Goal: Information Seeking & Learning: Learn about a topic

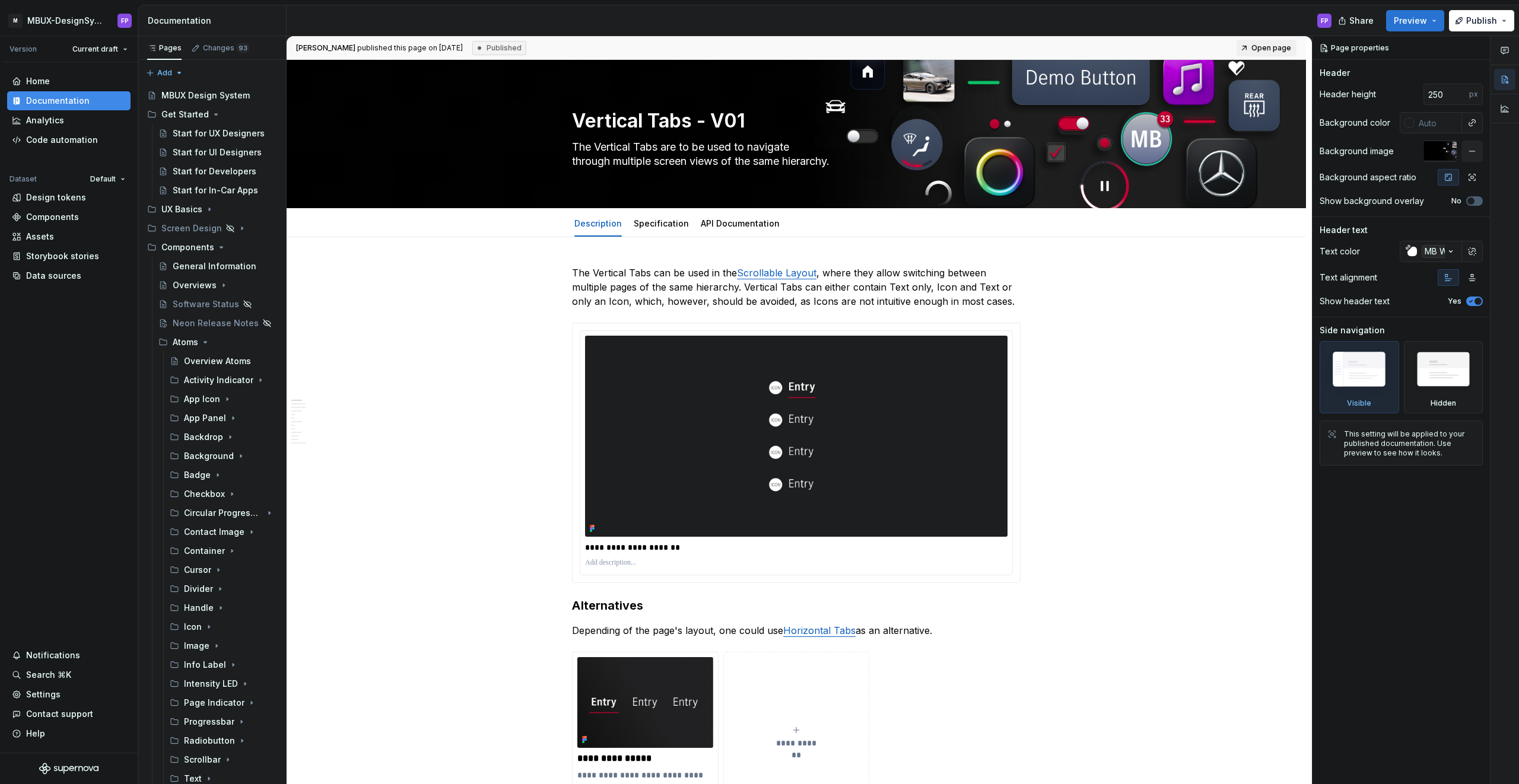
click at [897, 19] on span "Preview" at bounding box center [1410, 21] width 33 height 12
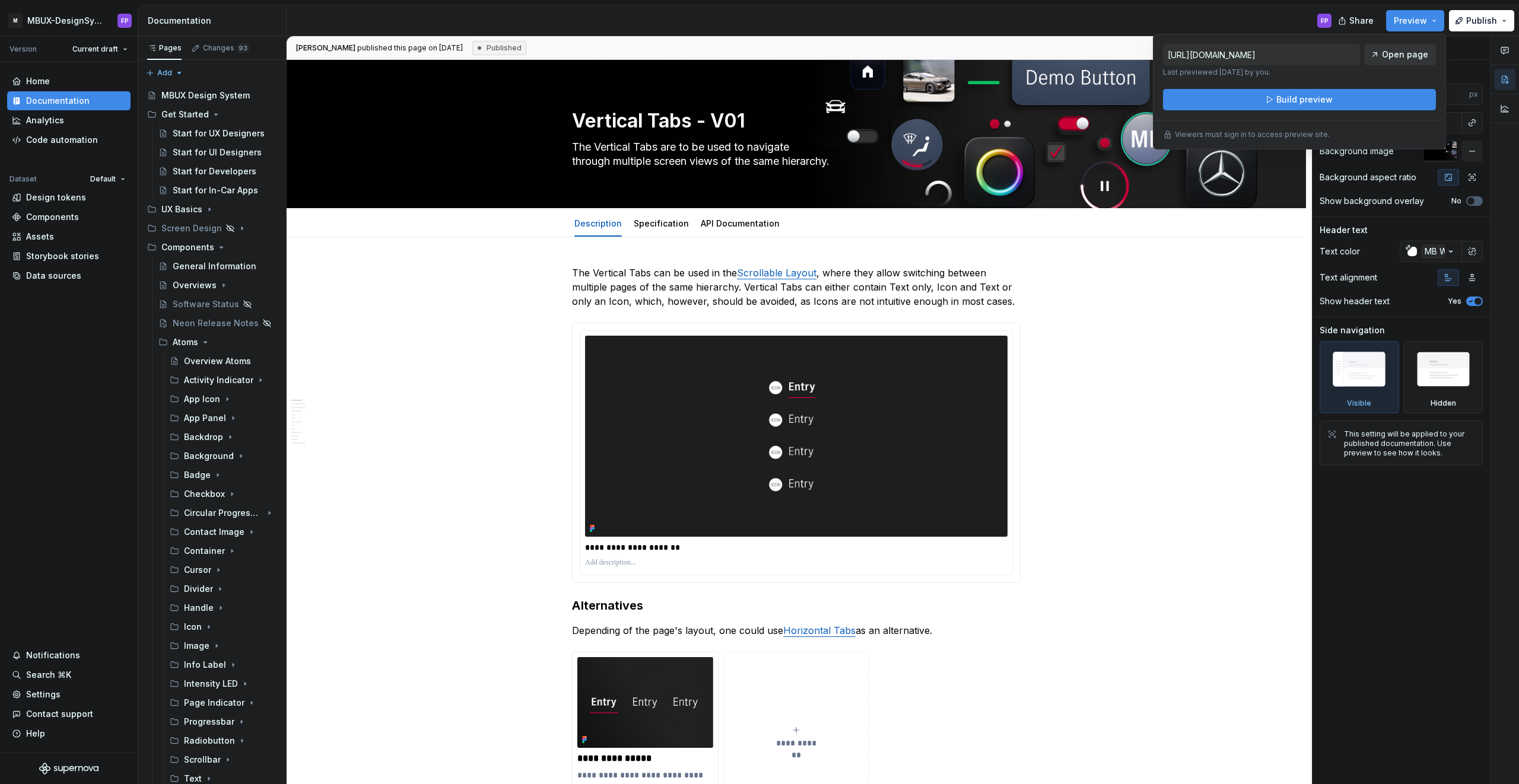
click at [897, 52] on span "Open page" at bounding box center [1405, 55] width 46 height 12
click at [897, 99] on span "Build preview" at bounding box center [1305, 100] width 56 height 12
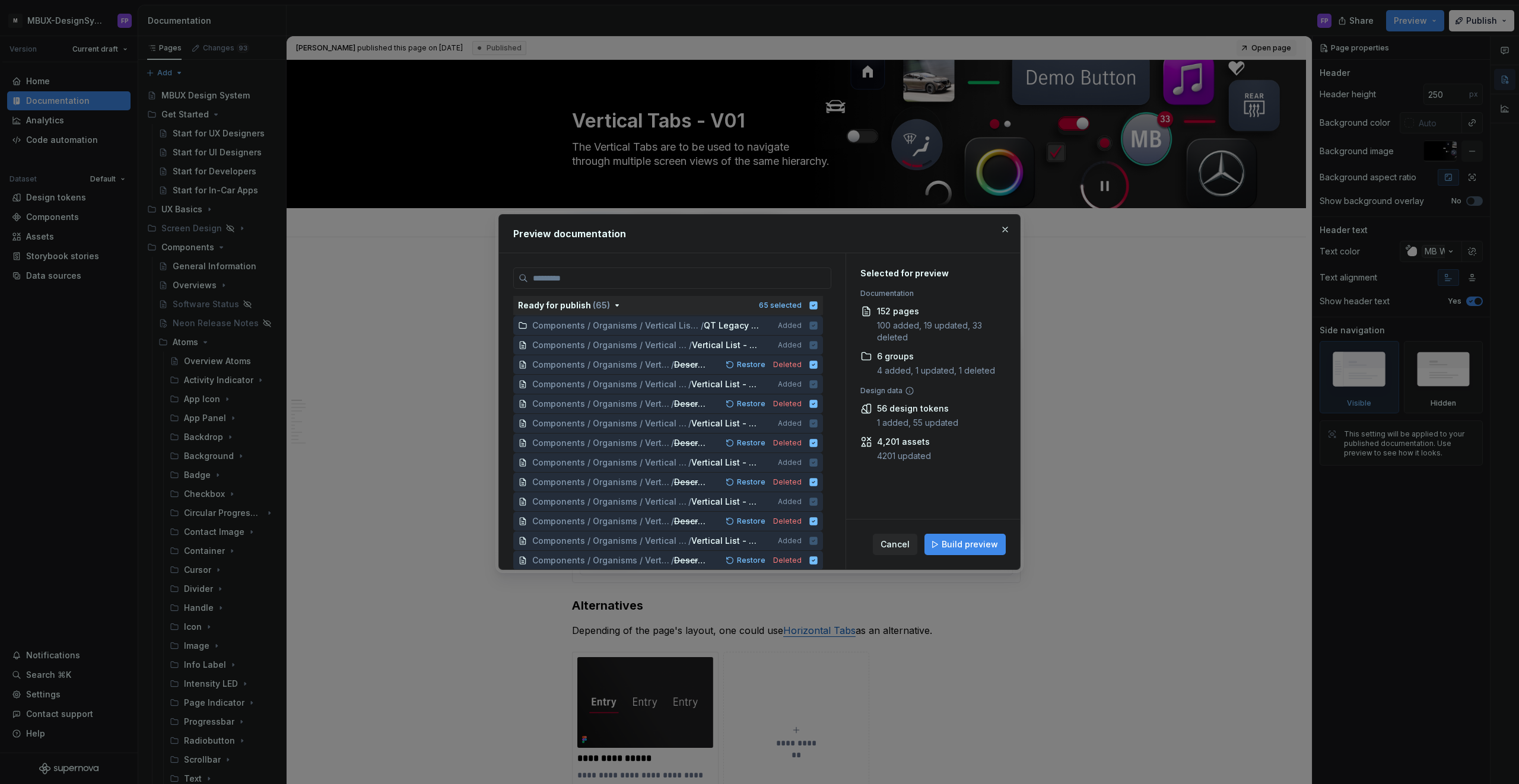
scroll to position [860, 0]
drag, startPoint x: 967, startPoint y: 538, endPoint x: 994, endPoint y: 520, distance: 32.4
click at [897, 510] on span "Build preview" at bounding box center [970, 544] width 56 height 12
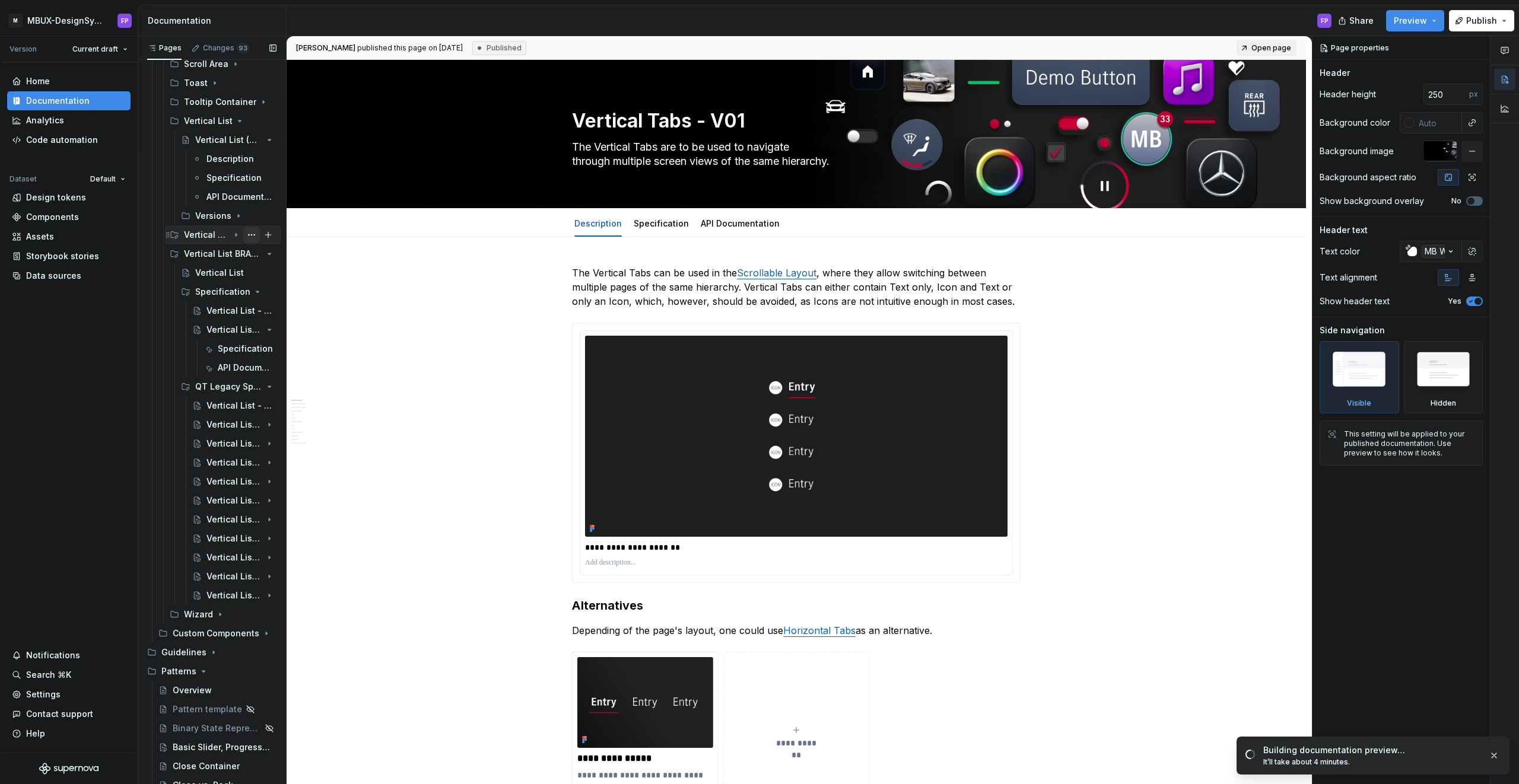
scroll to position [3805, 0]
click at [236, 256] on icon "Page tree" at bounding box center [236, 258] width 10 height 9
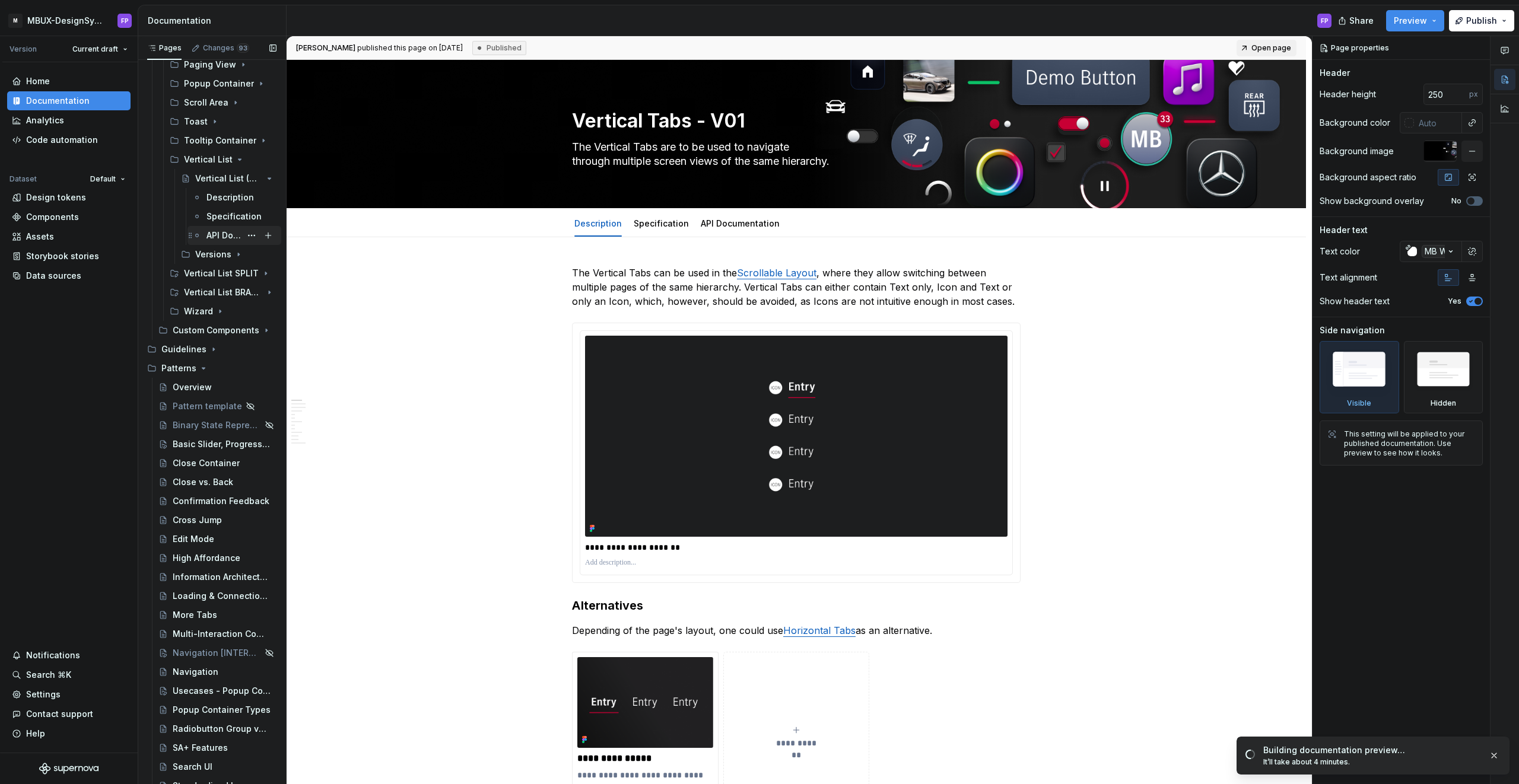
scroll to position [3767, 0]
click at [232, 180] on icon "Page tree" at bounding box center [236, 182] width 10 height 9
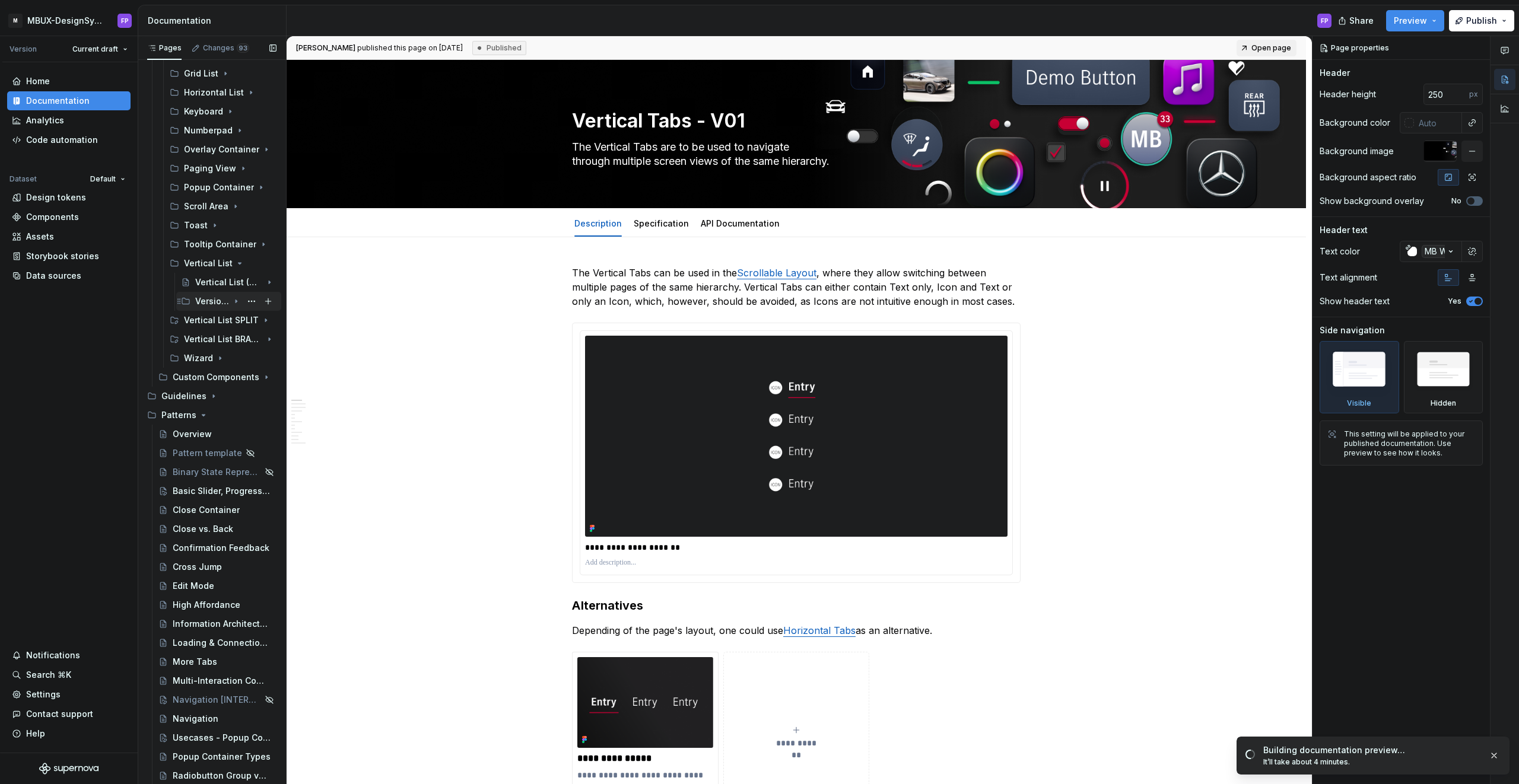
scroll to position [3651, 0]
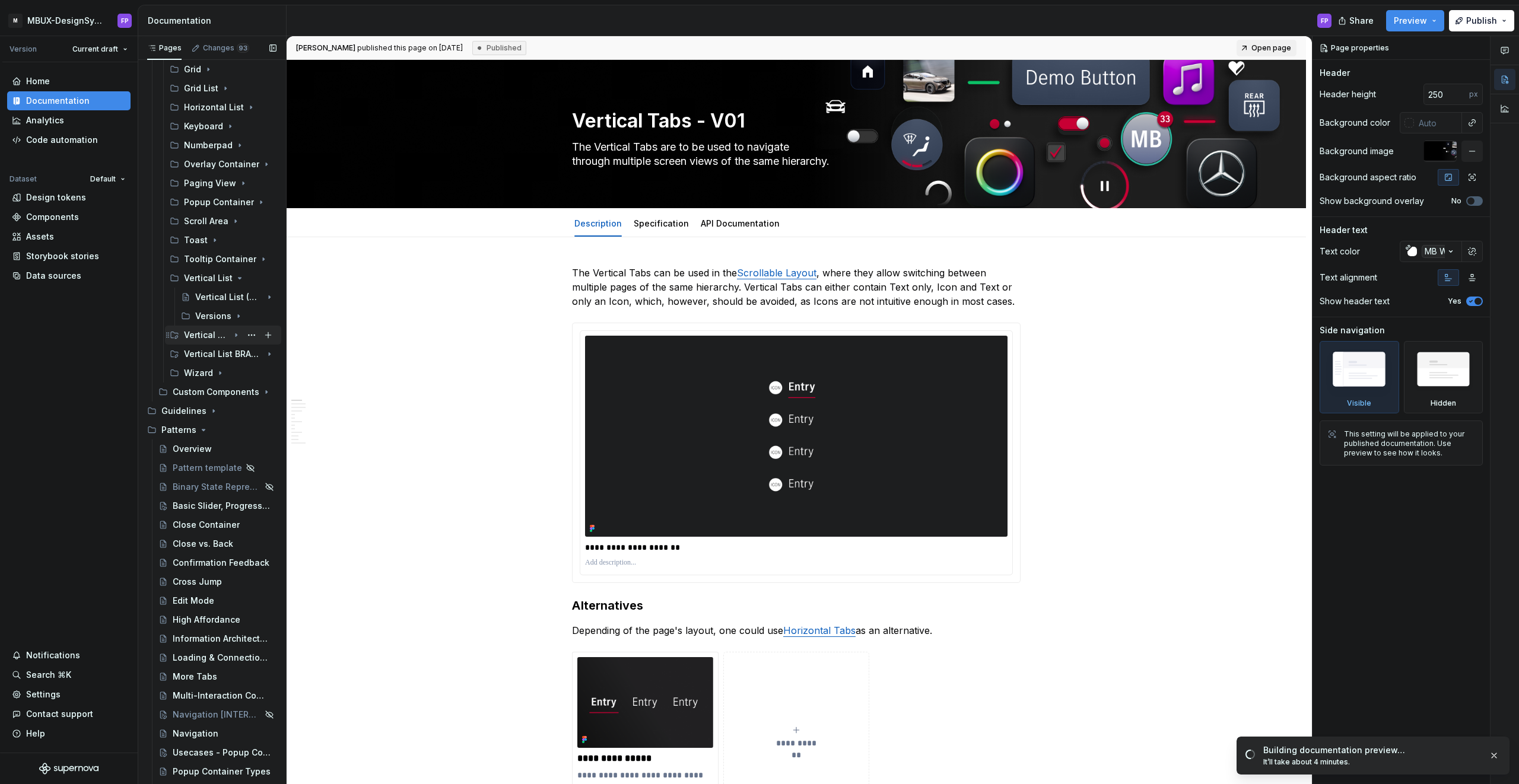
click at [232, 335] on icon "Page tree" at bounding box center [236, 335] width 10 height 9
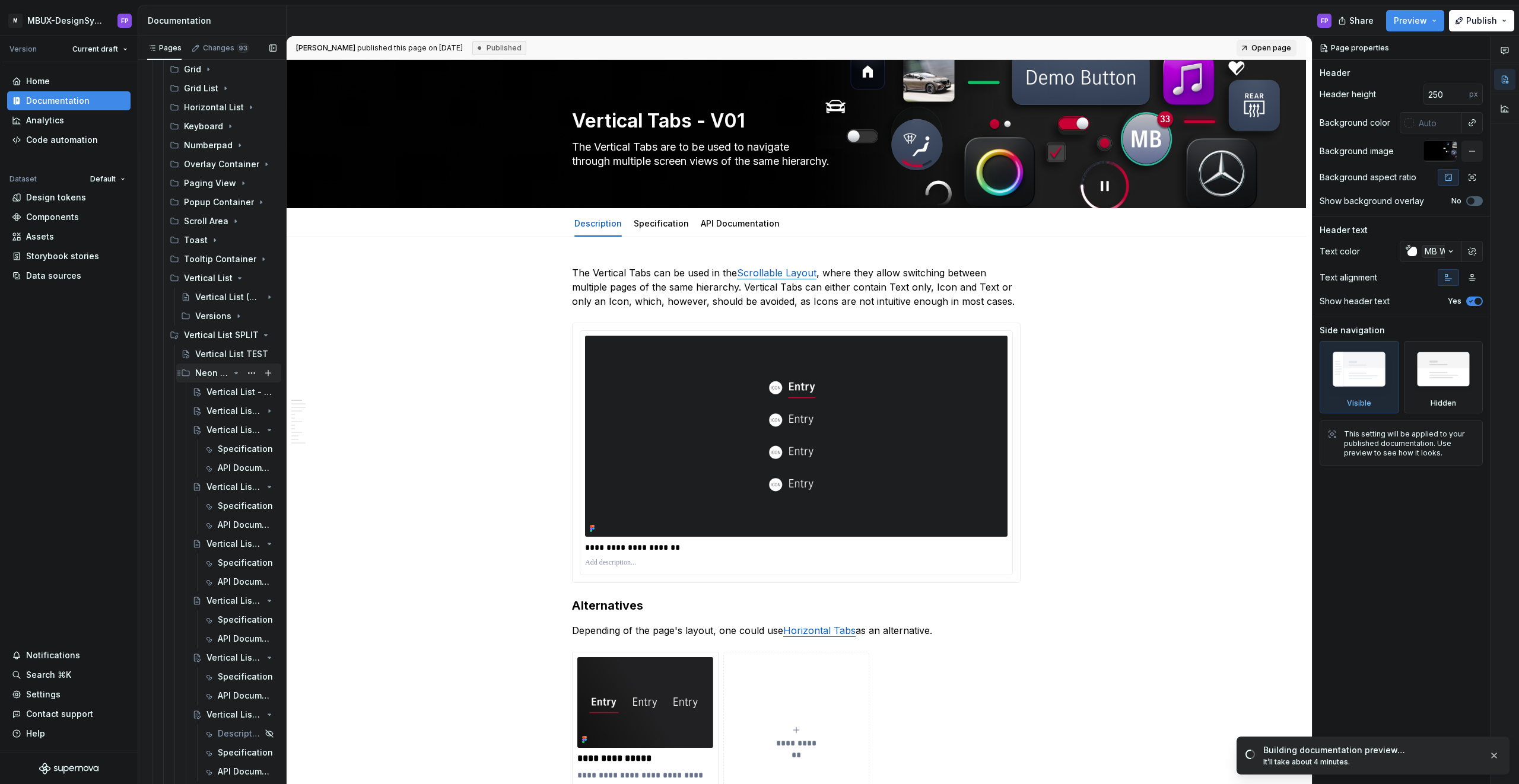
click at [236, 372] on icon "Page tree" at bounding box center [236, 373] width 10 height 9
click at [232, 391] on icon "Page tree" at bounding box center [236, 392] width 10 height 9
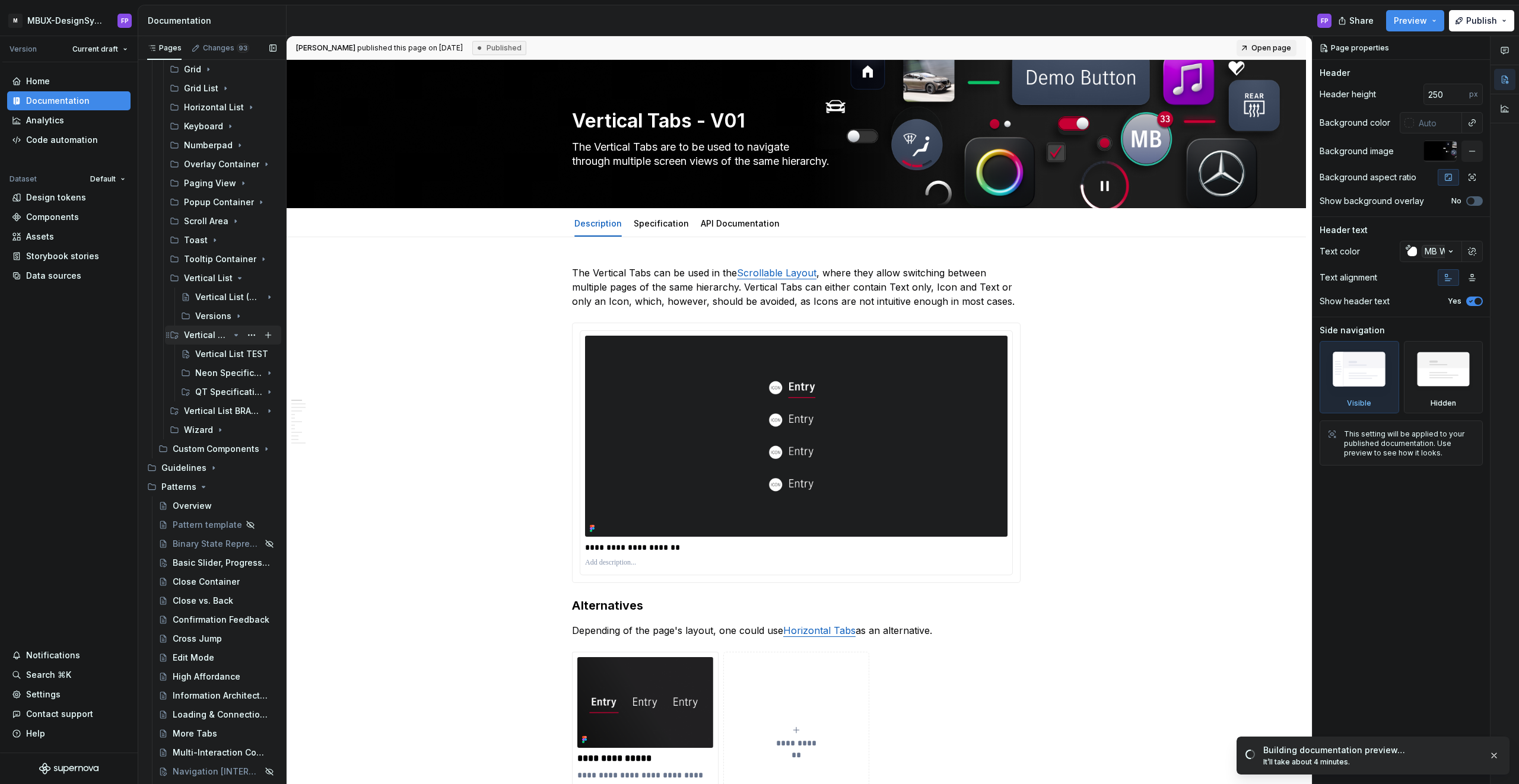
click at [232, 338] on icon "Page tree" at bounding box center [236, 335] width 10 height 9
click at [265, 354] on icon "Page tree" at bounding box center [270, 354] width 10 height 9
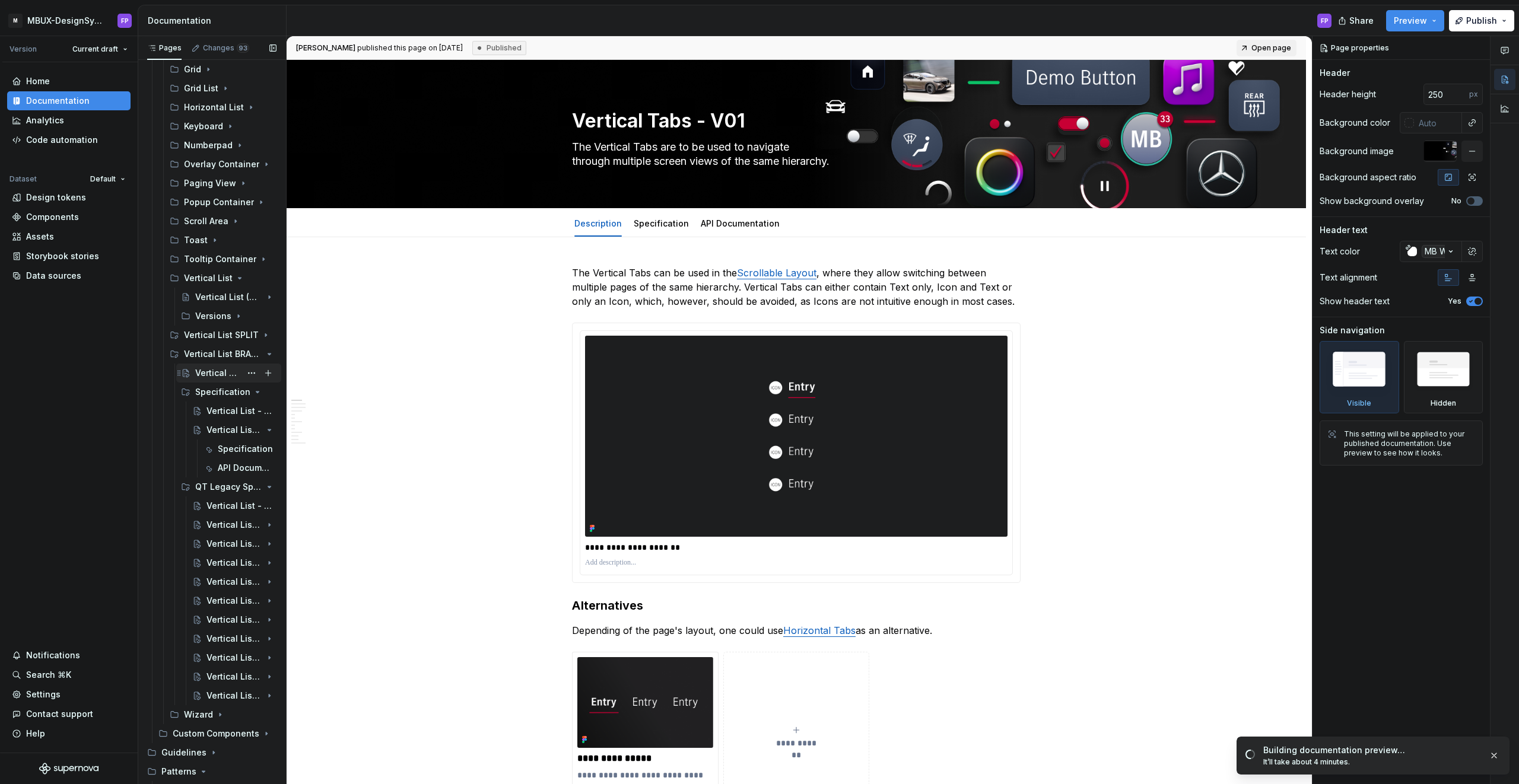
click at [218, 369] on div "Vertical List" at bounding box center [218, 373] width 46 height 12
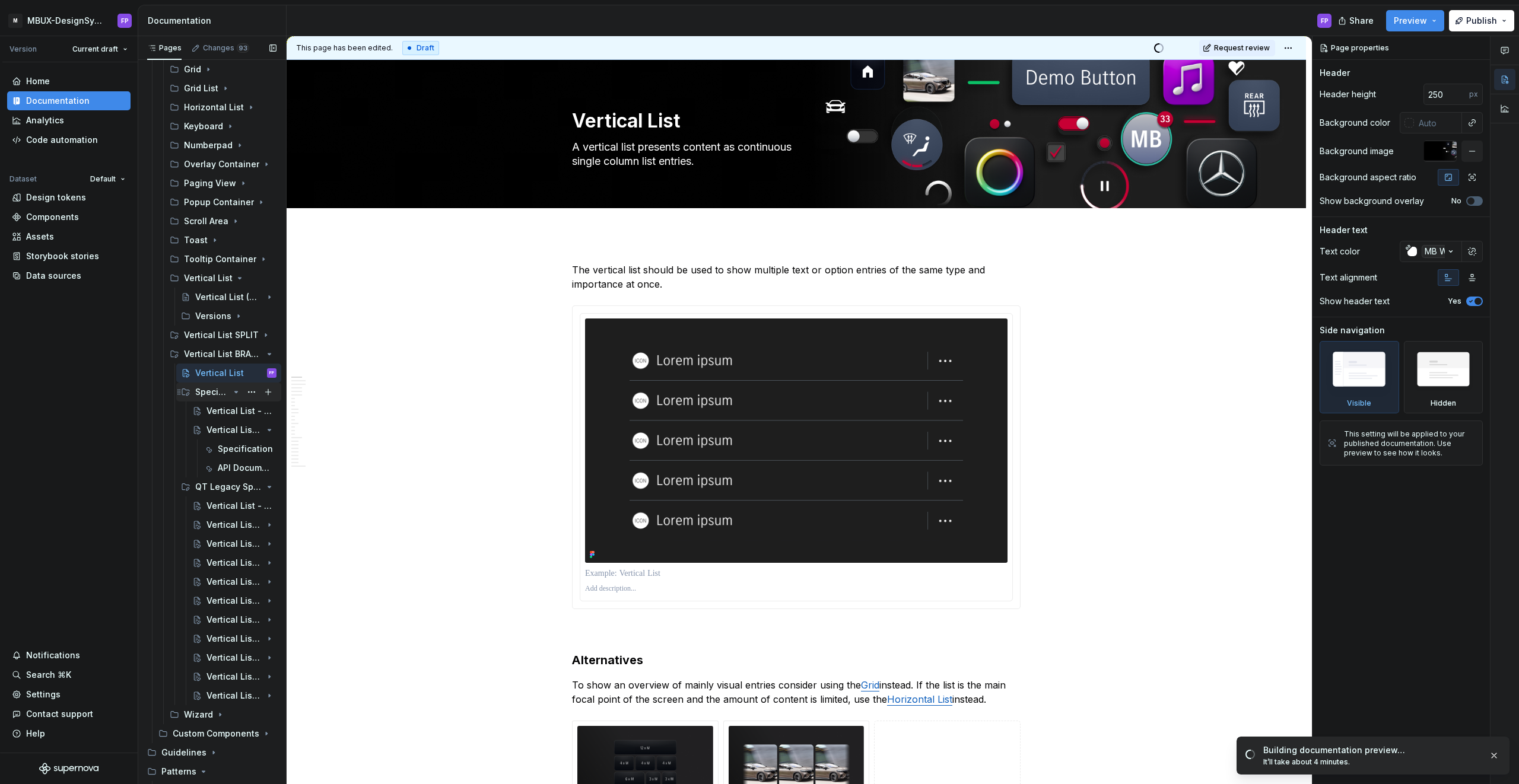
click at [236, 391] on icon "Page tree" at bounding box center [236, 392] width 10 height 9
click at [204, 391] on div "Specification" at bounding box center [212, 392] width 34 height 12
click at [218, 410] on div "Vertical List - Specification" at bounding box center [224, 411] width 34 height 12
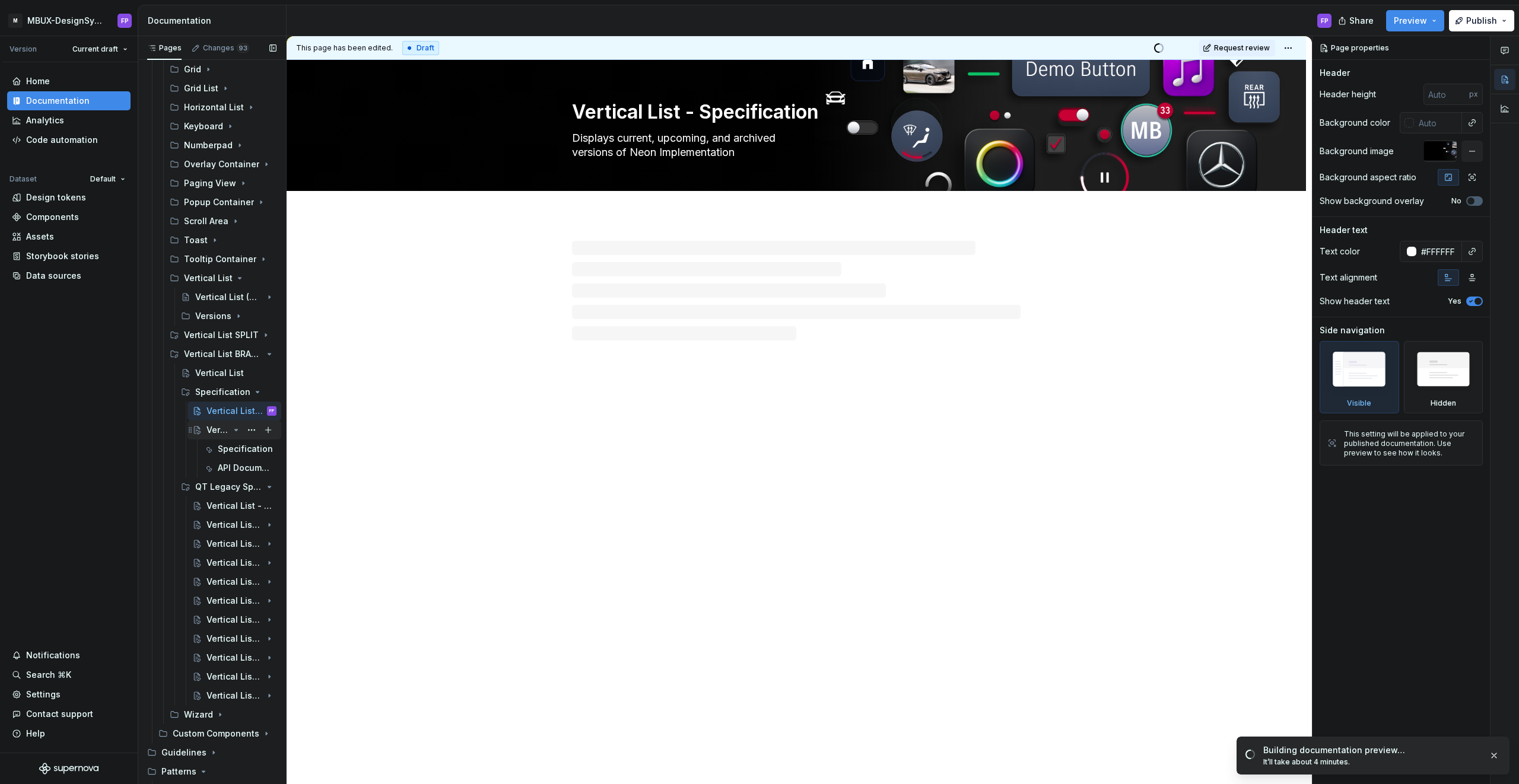
click at [216, 431] on div "Vertical List - V11" at bounding box center [218, 430] width 23 height 12
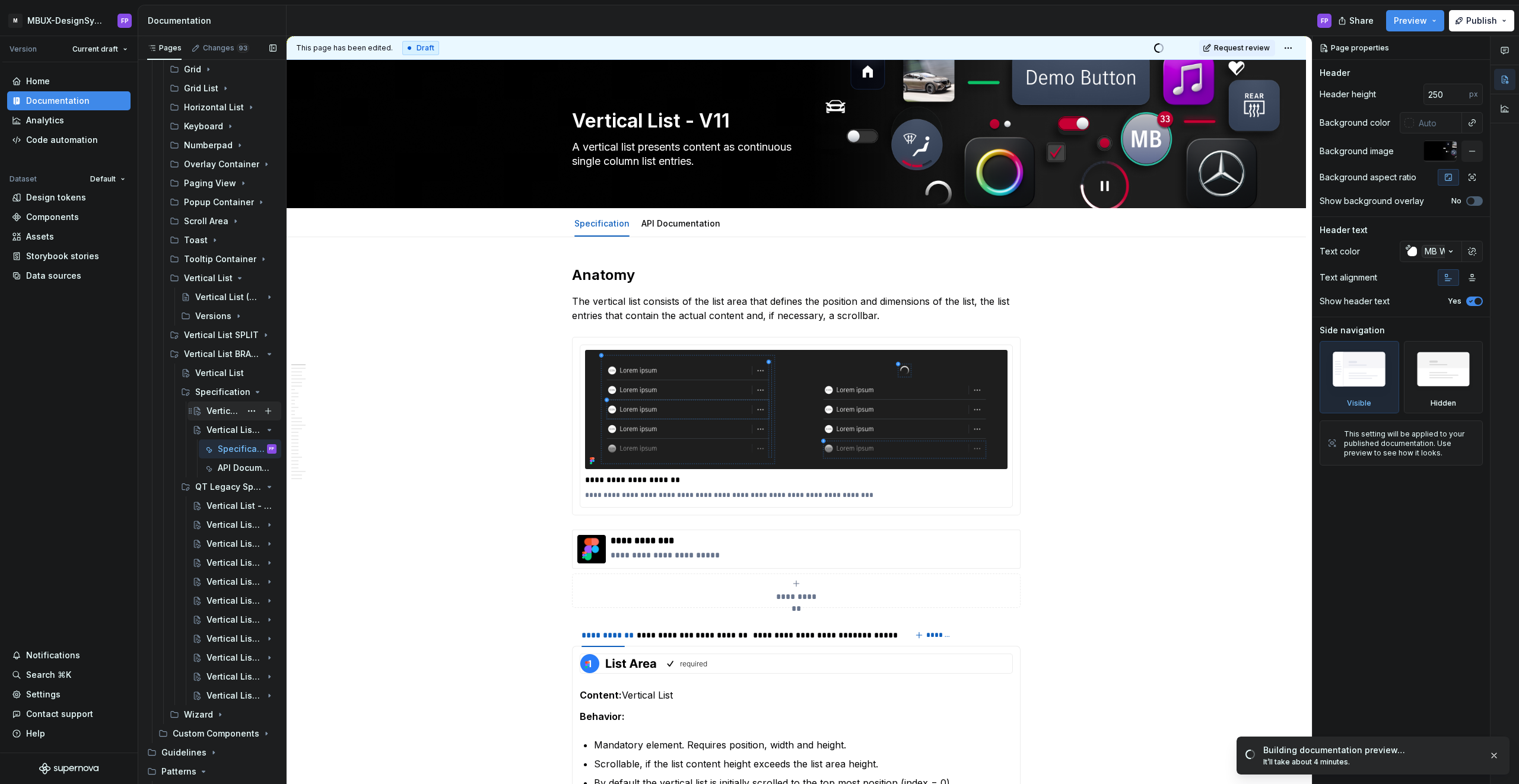
click at [218, 408] on div "Vertical List - Specification" at bounding box center [224, 411] width 34 height 12
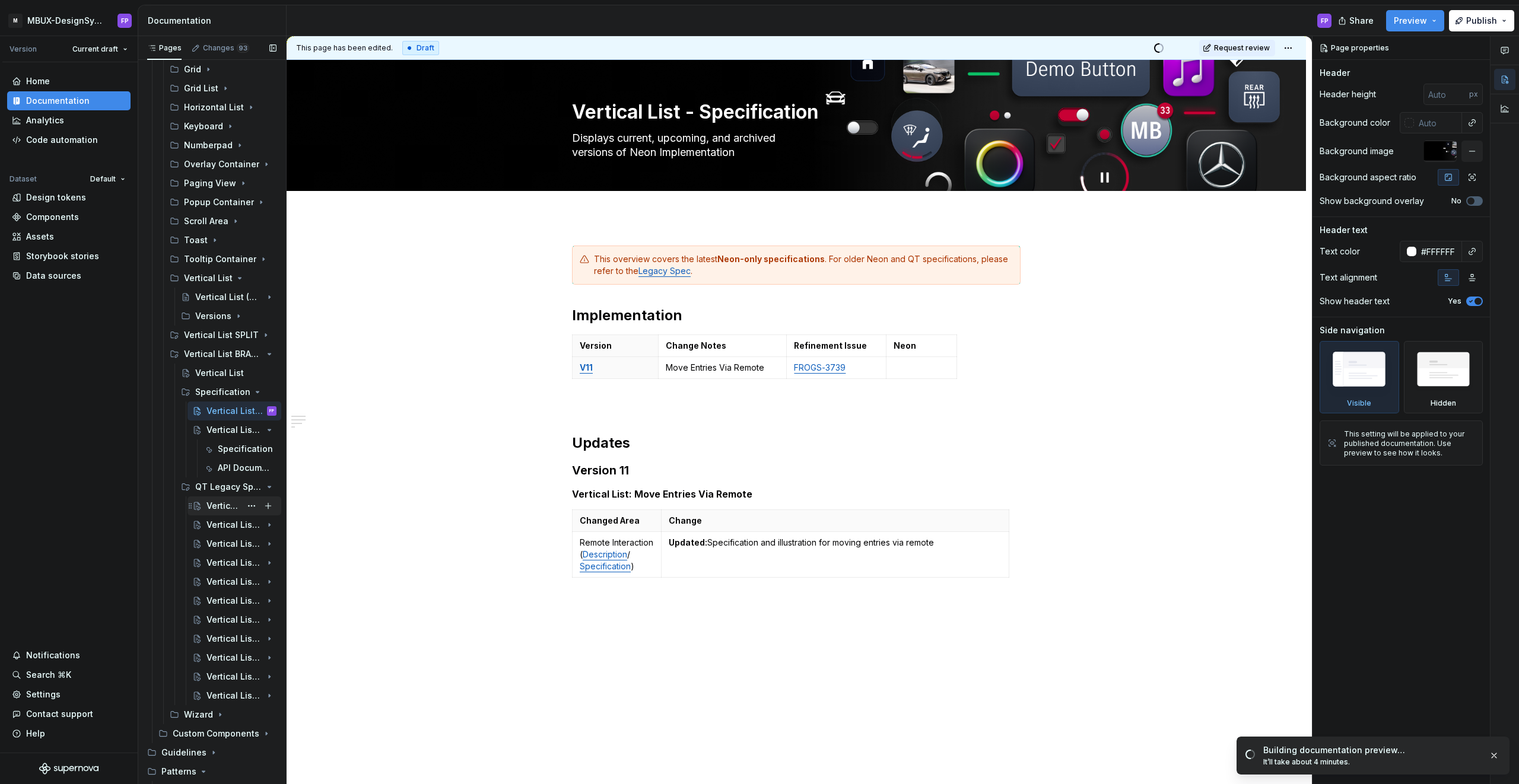
click at [208, 510] on div "Vertical List - Legacy Spec" at bounding box center [224, 506] width 34 height 12
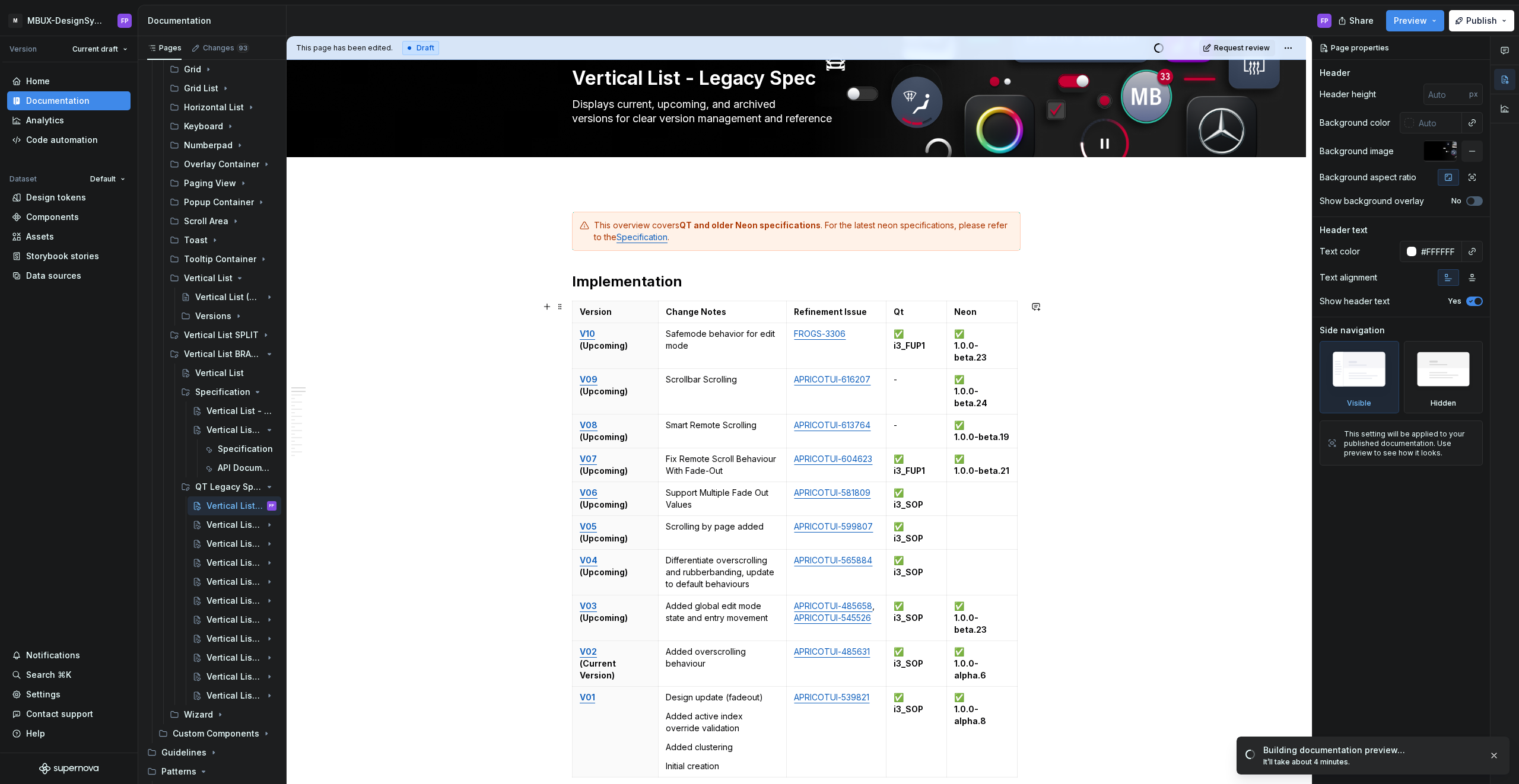
scroll to position [36, 0]
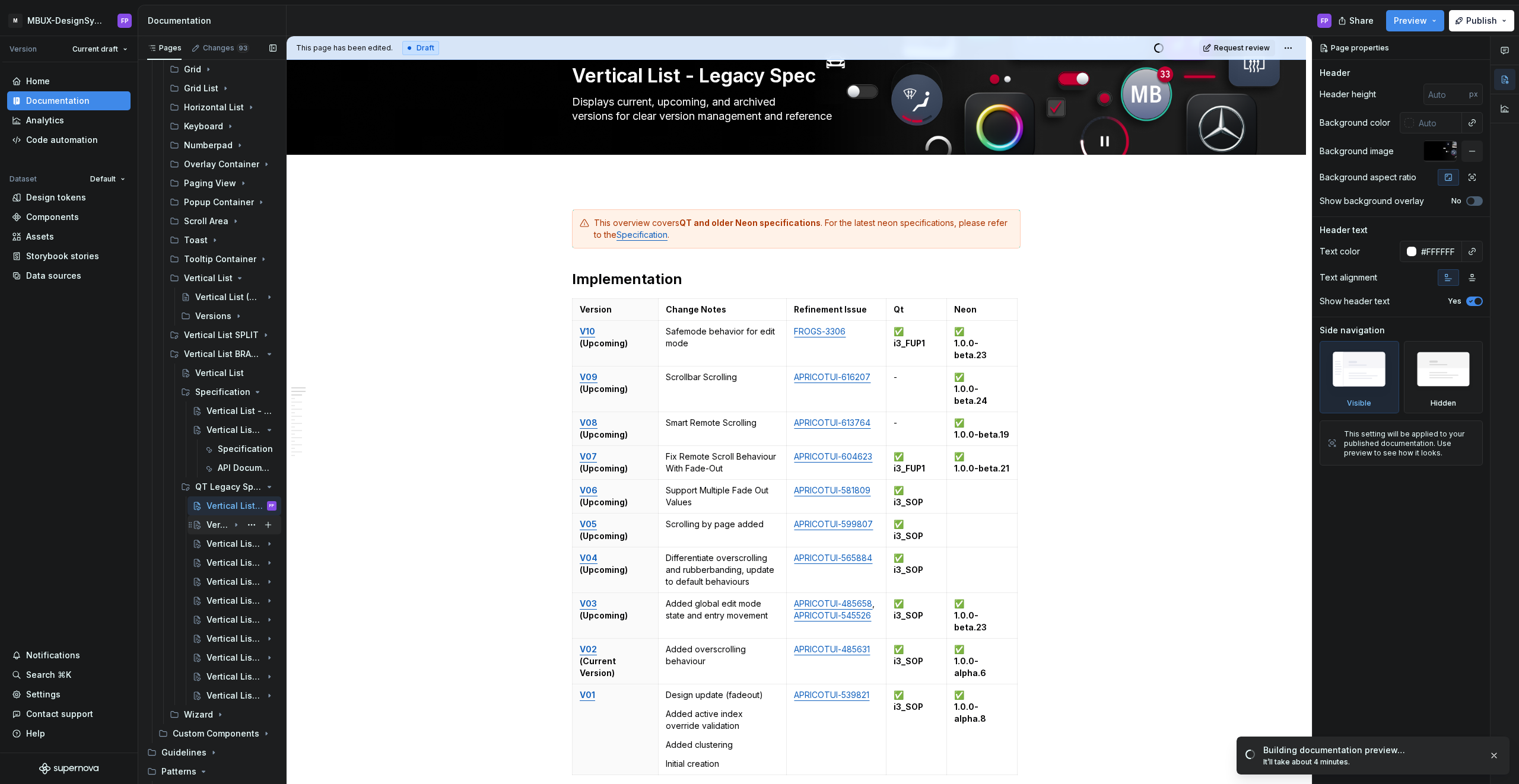
click at [216, 510] on div "Vertical List - V10 (Upcoming)" at bounding box center [218, 525] width 23 height 12
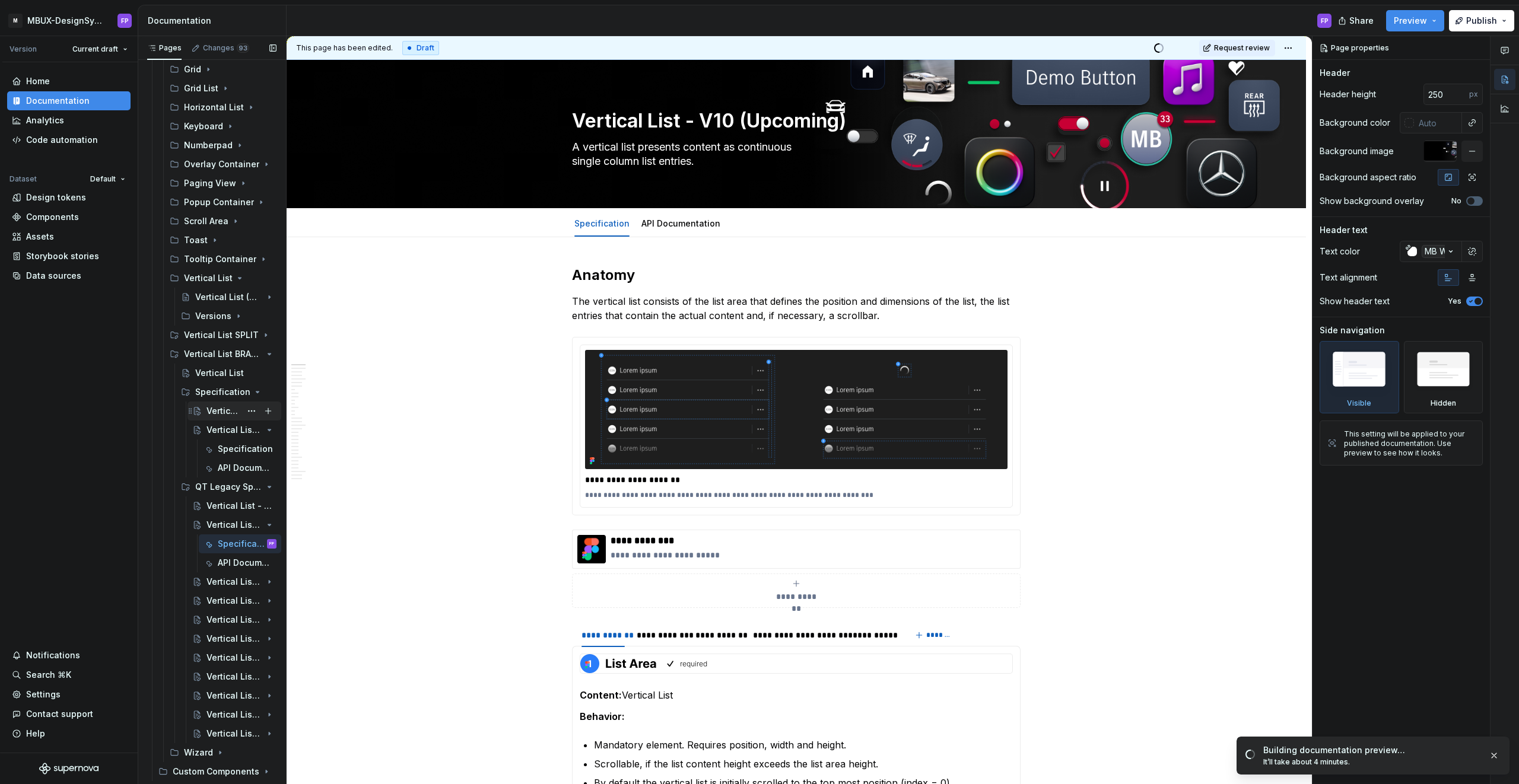
click at [224, 408] on div "Vertical List - Specification" at bounding box center [224, 411] width 34 height 12
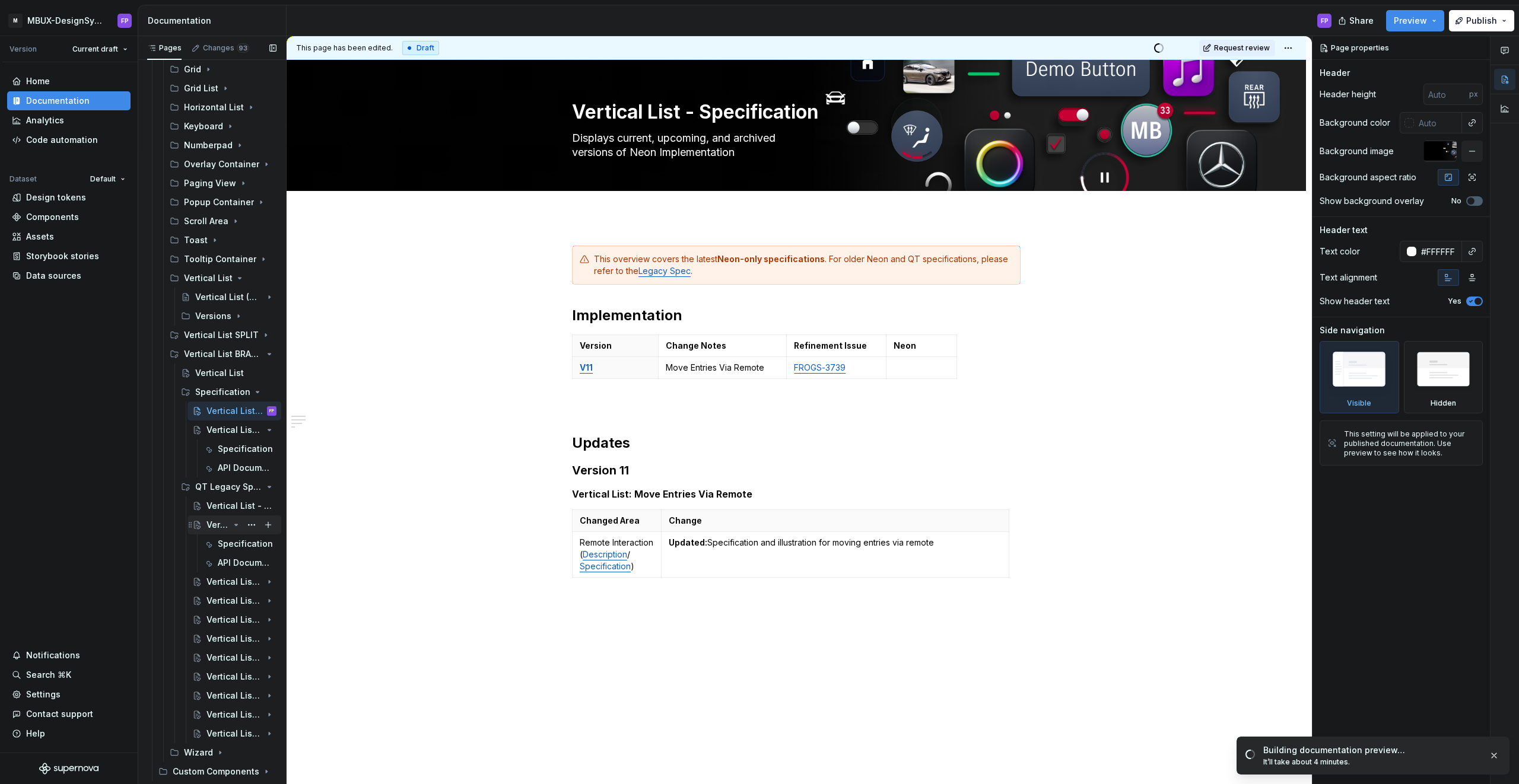
click at [233, 510] on icon "Page tree" at bounding box center [236, 525] width 10 height 9
click at [219, 506] on div "Vertical List - Legacy Spec" at bounding box center [224, 506] width 34 height 12
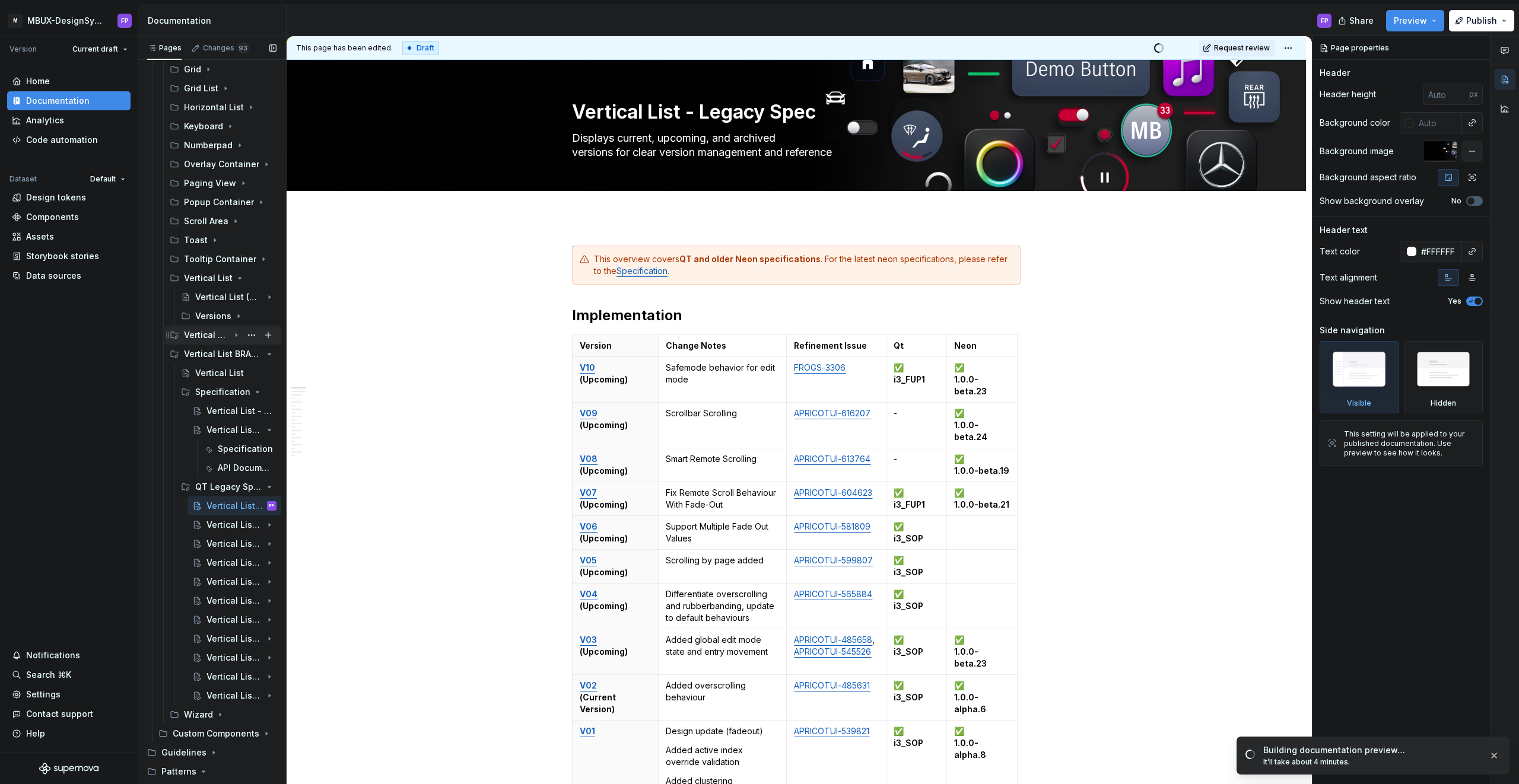
click at [215, 334] on div "Vertical List SPLIT" at bounding box center [207, 335] width 45 height 12
click at [207, 359] on div "Vertical List TEST" at bounding box center [218, 354] width 46 height 12
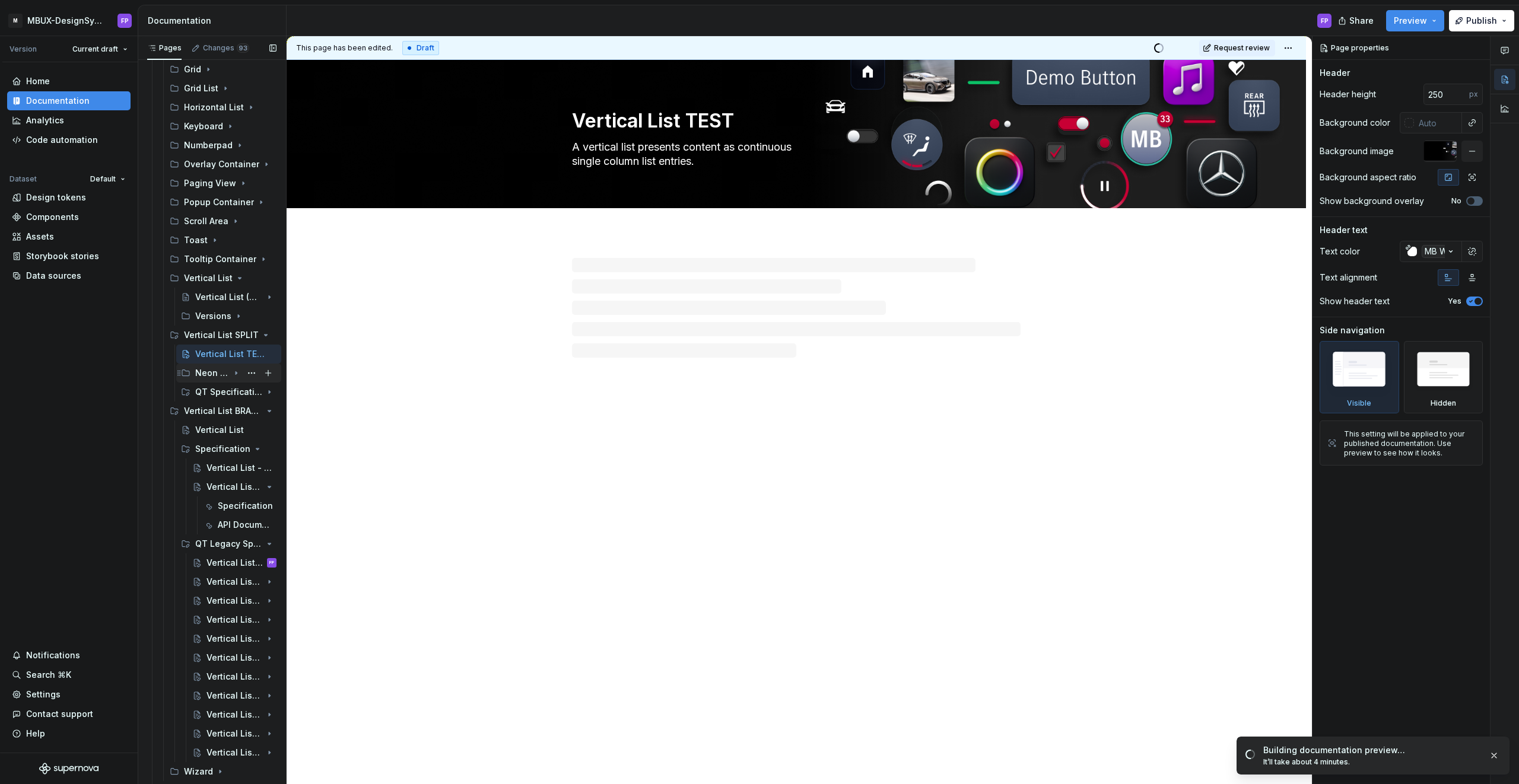
click at [206, 377] on div "Neon Specification" at bounding box center [212, 373] width 34 height 12
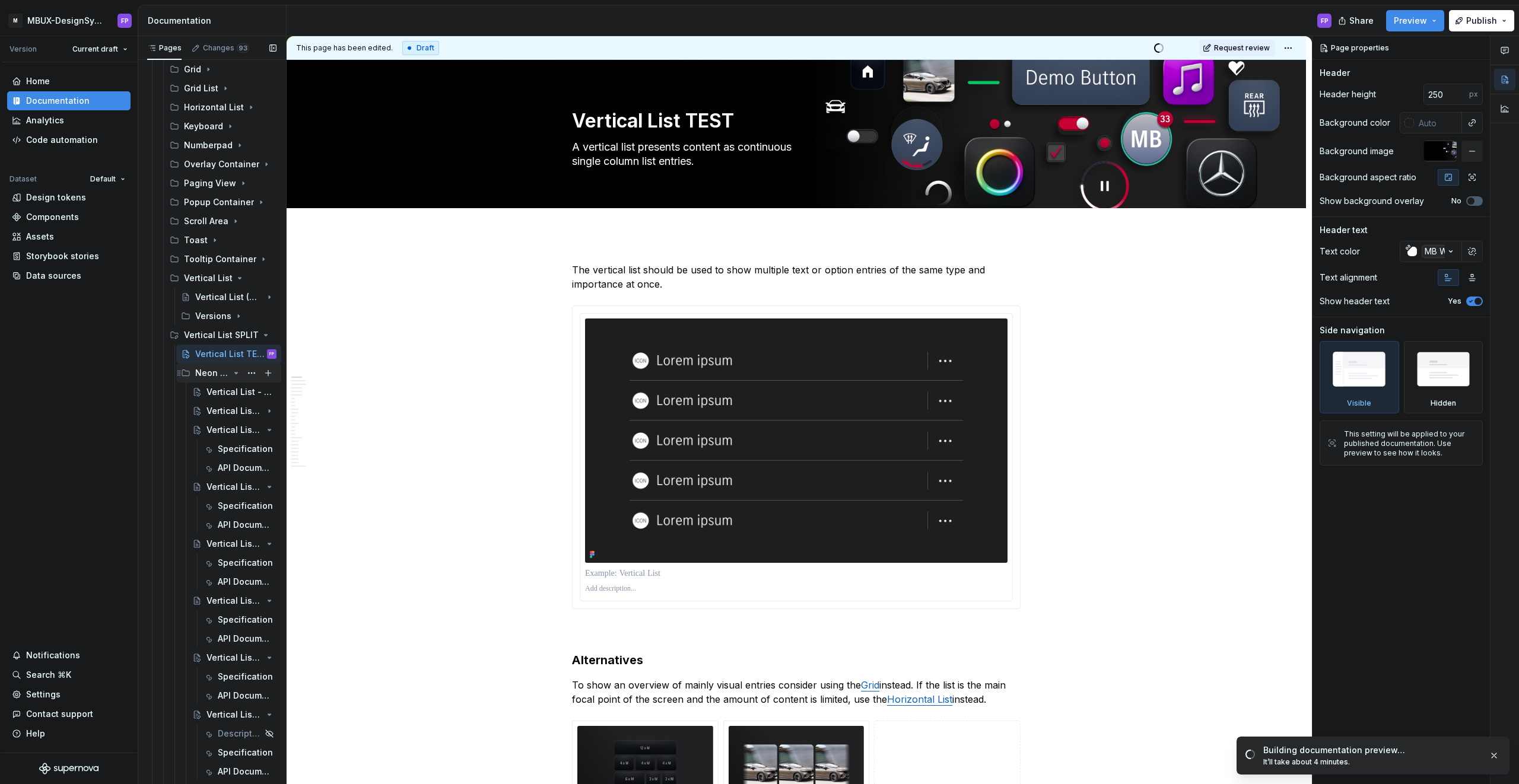
click at [235, 373] on icon "Page tree" at bounding box center [236, 373] width 3 height 1
click at [235, 486] on icon "Page tree" at bounding box center [236, 487] width 3 height 1
click at [235, 372] on icon "Page tree" at bounding box center [236, 373] width 10 height 9
click at [239, 433] on icon "Page tree" at bounding box center [236, 430] width 10 height 9
click at [241, 374] on div "Neon Specification" at bounding box center [236, 373] width 81 height 17
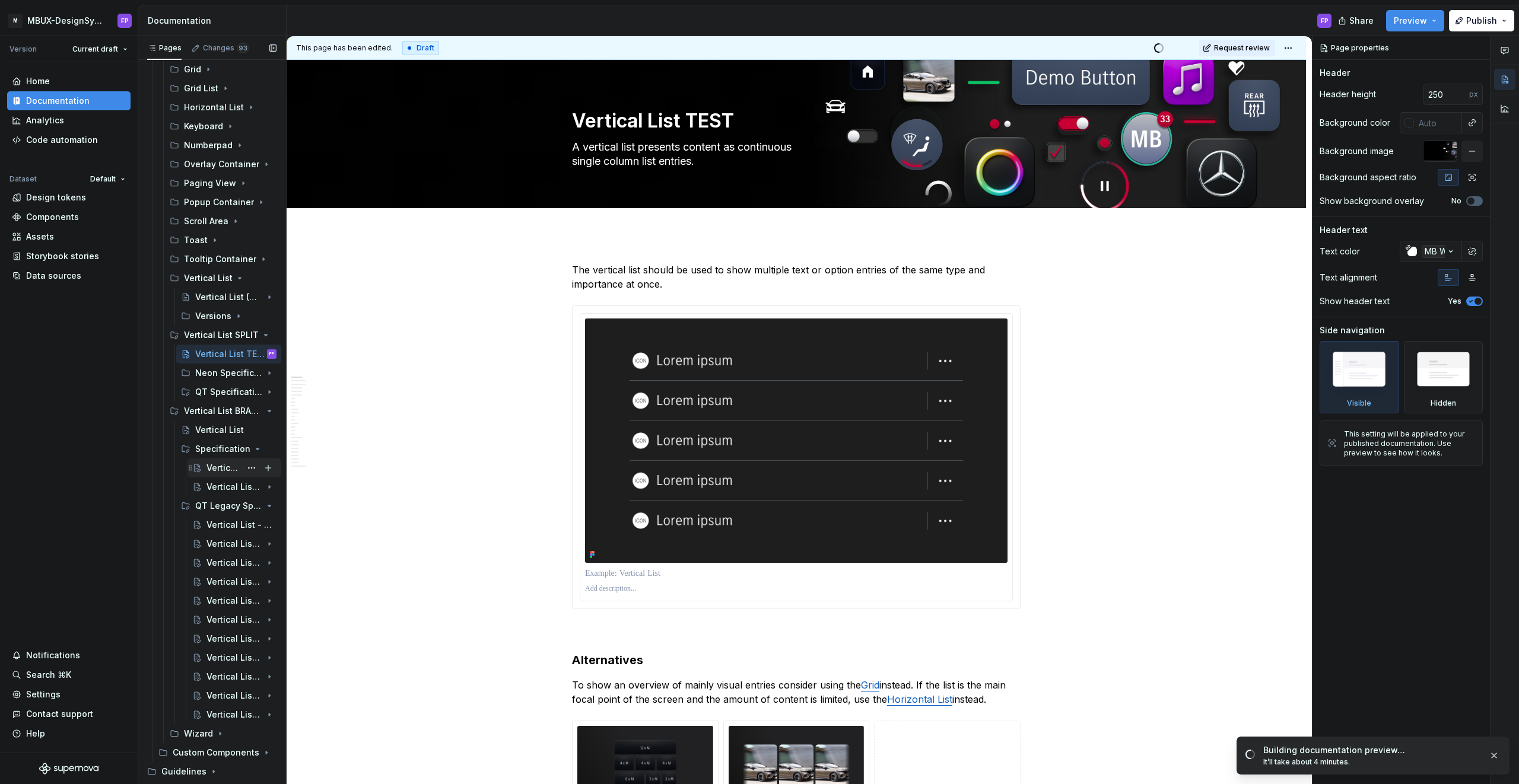
click at [223, 458] on div "Vertical List - Specification" at bounding box center [235, 468] width 94 height 19
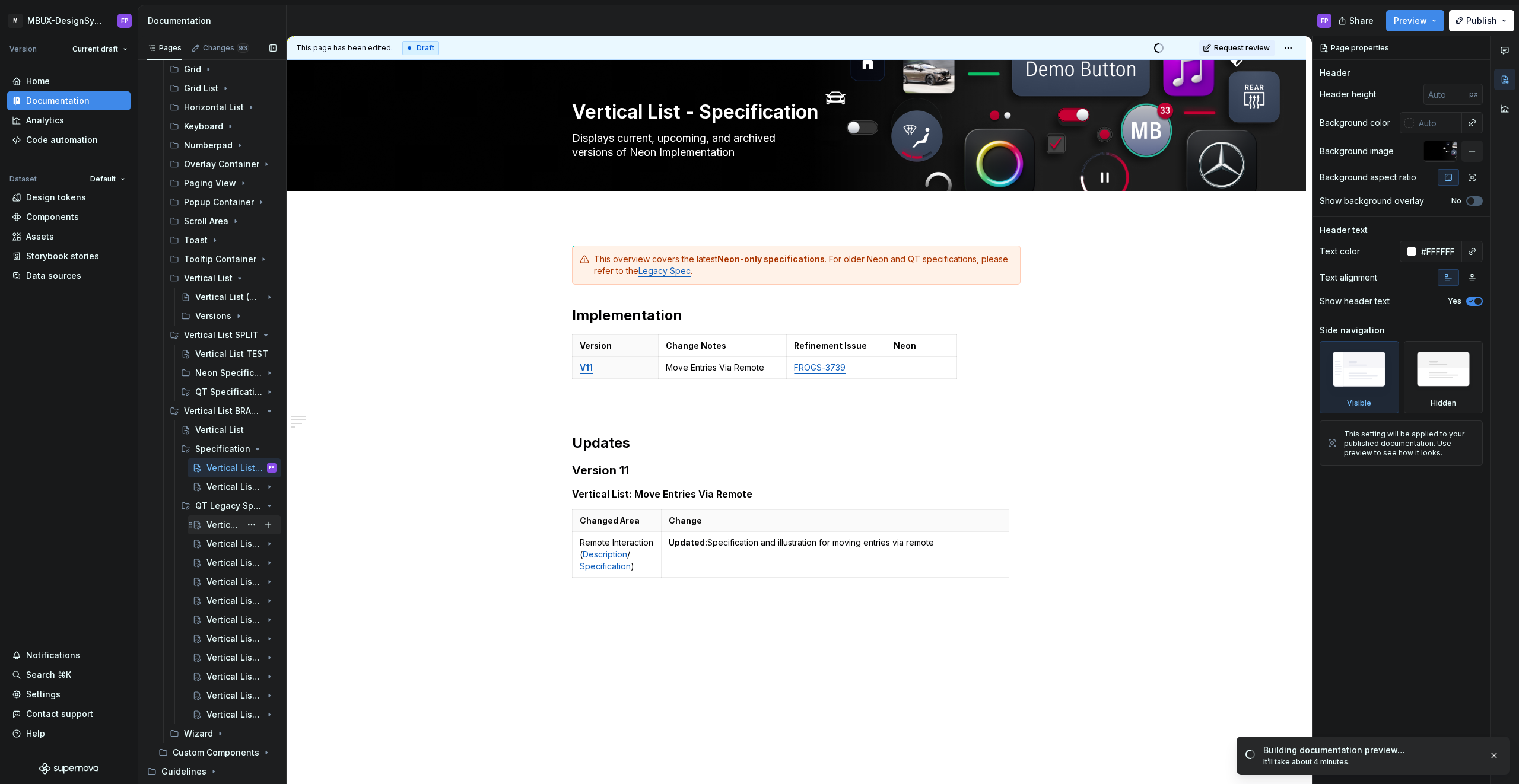
click at [207, 510] on div "Vertical List - Legacy Spec" at bounding box center [224, 525] width 34 height 12
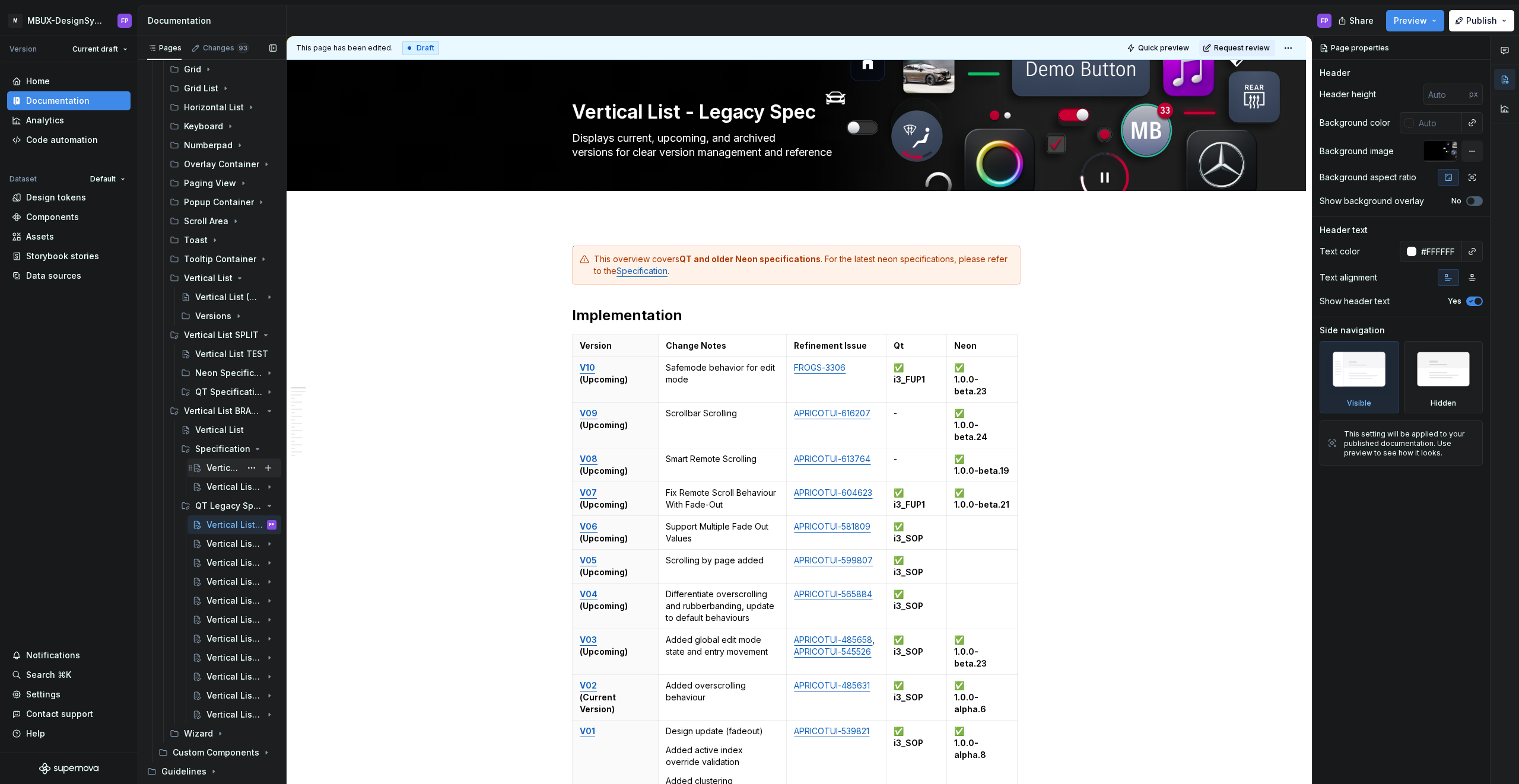
click at [207, 467] on div "Vertical List - Specification" at bounding box center [224, 468] width 34 height 12
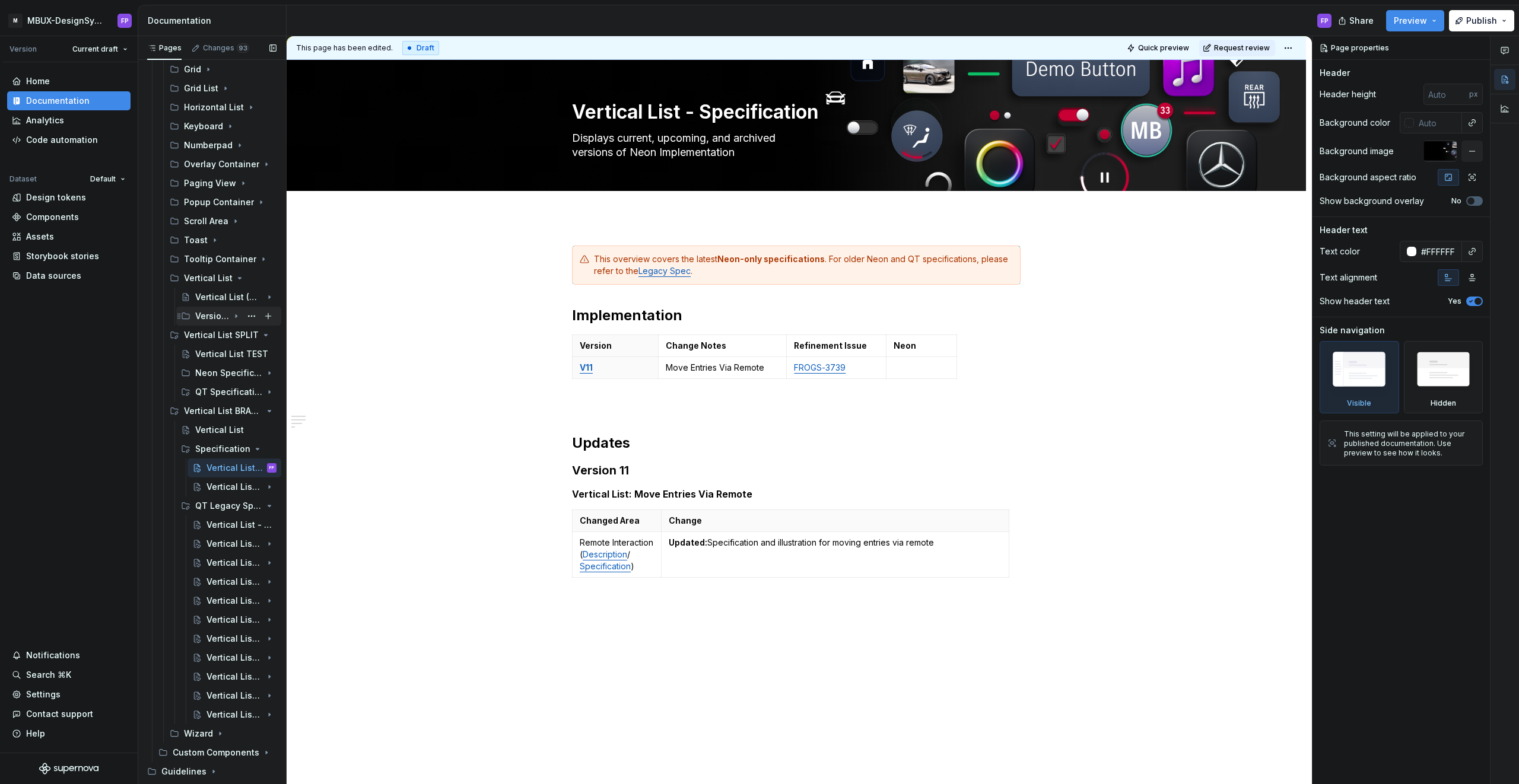
click at [214, 319] on div "Versions" at bounding box center [212, 316] width 34 height 12
click at [211, 333] on div "Vertical List - Versions" at bounding box center [224, 335] width 34 height 12
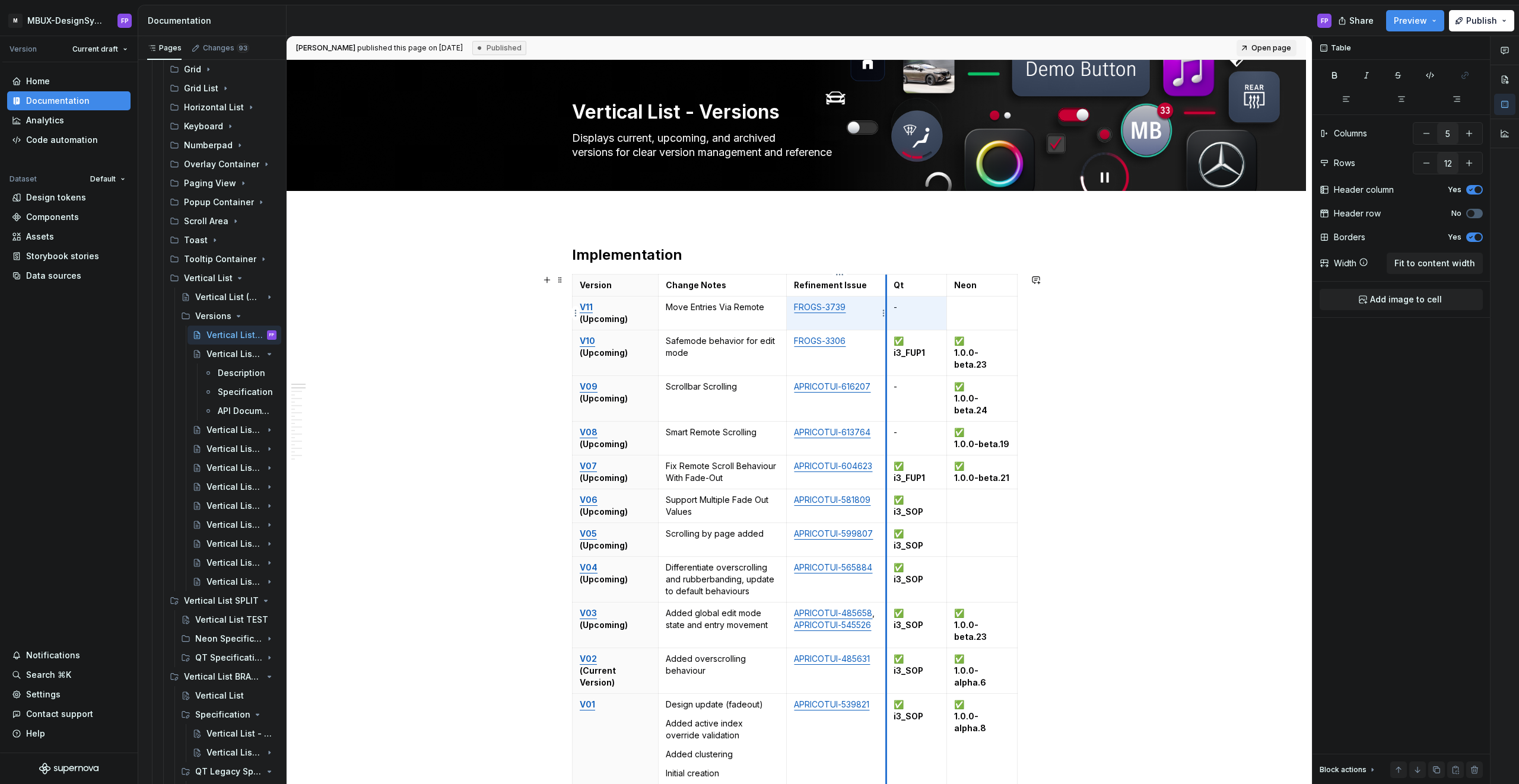
click at [887, 308] on tr "V11 (Upcoming) Move Entries Via Remote FROGS-3739 -" at bounding box center [795, 313] width 445 height 34
click at [897, 326] on td "-" at bounding box center [917, 313] width 61 height 34
click at [897, 19] on span "Preview" at bounding box center [1410, 21] width 33 height 12
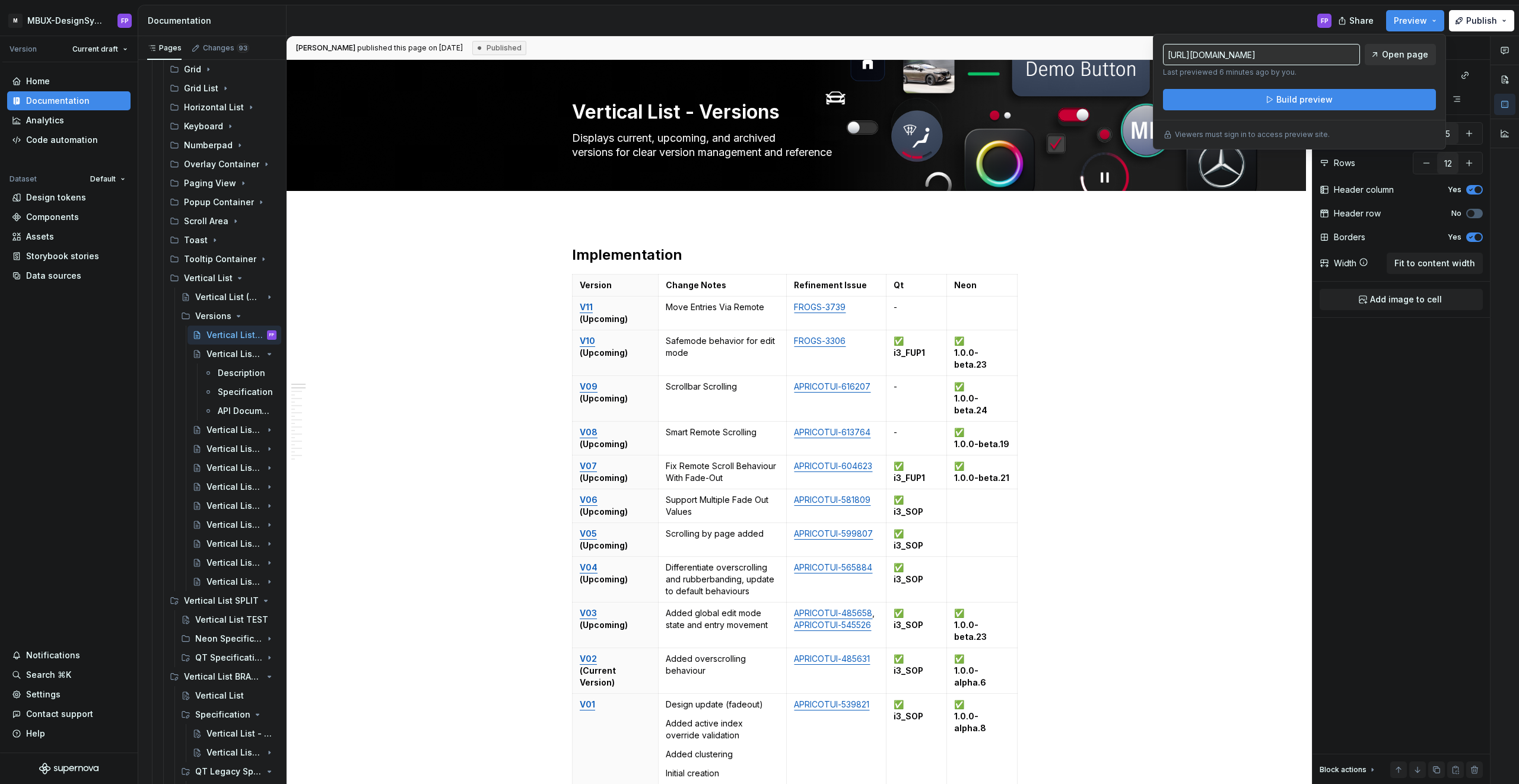
click at [897, 56] on span "Open page" at bounding box center [1405, 55] width 46 height 12
type textarea "*"
